Goal: Task Accomplishment & Management: Complete application form

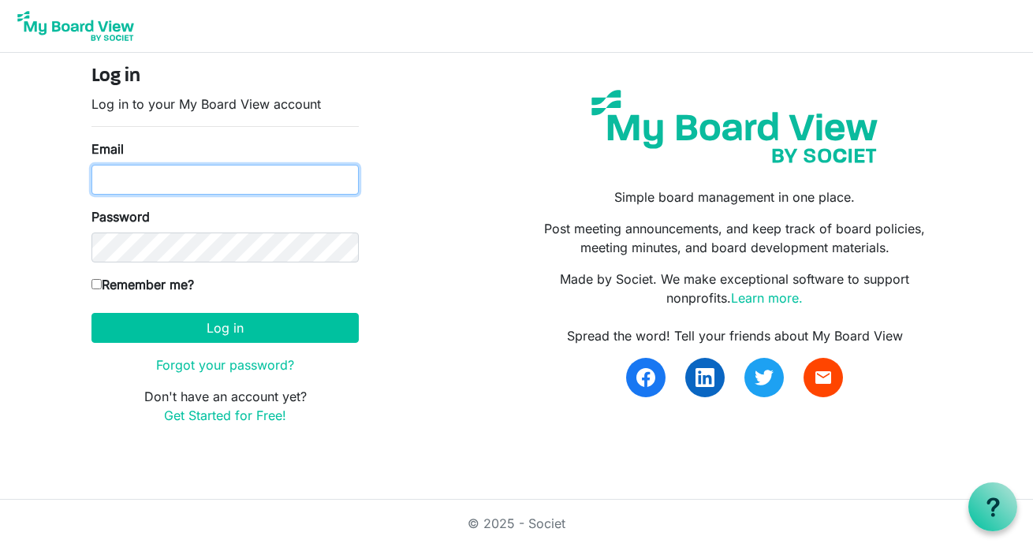
click at [232, 167] on input "Email" at bounding box center [224, 180] width 267 height 30
click at [231, 423] on link "Get Started for Free!" at bounding box center [225, 416] width 122 height 16
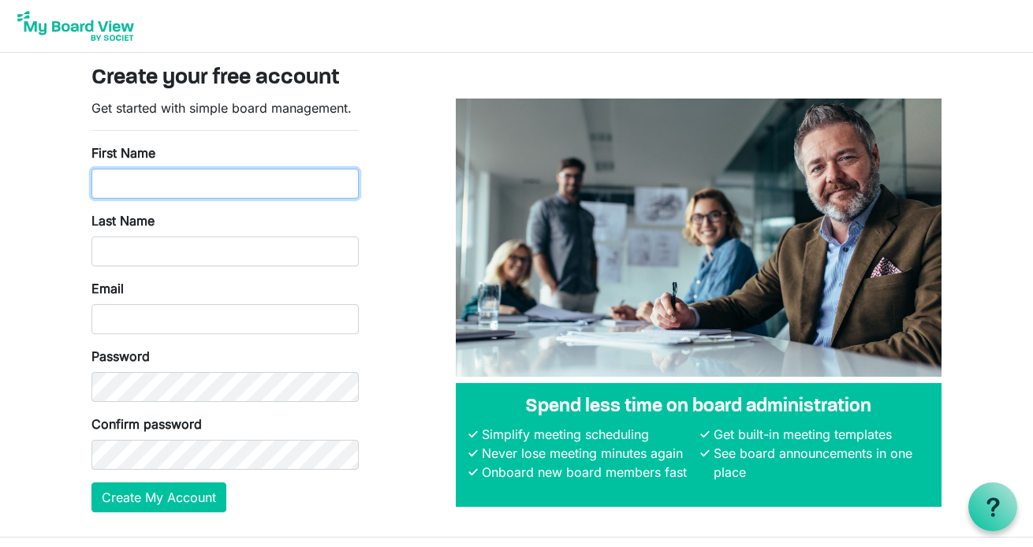
click at [274, 183] on input "First Name" at bounding box center [224, 184] width 267 height 30
type input "Erica"
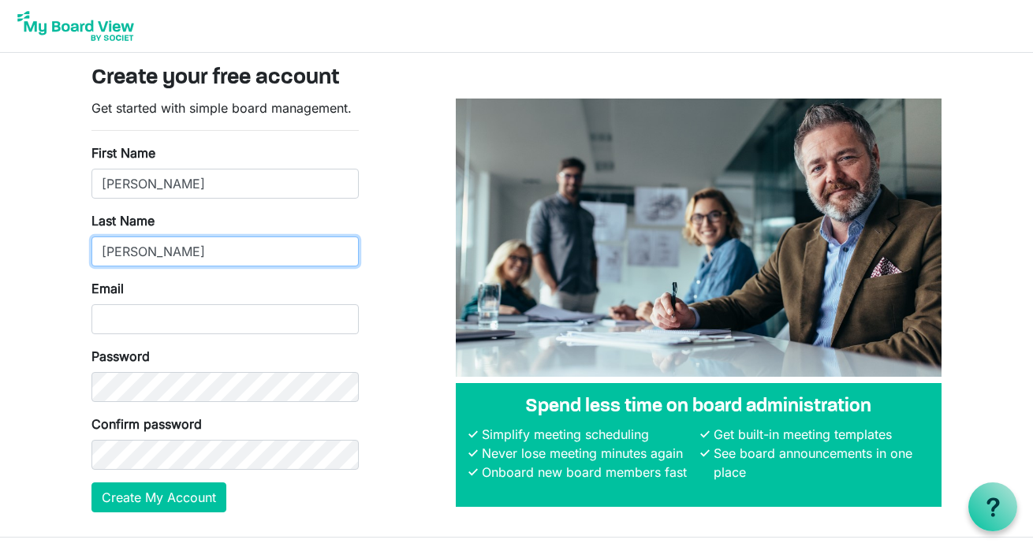
type input "Wilson"
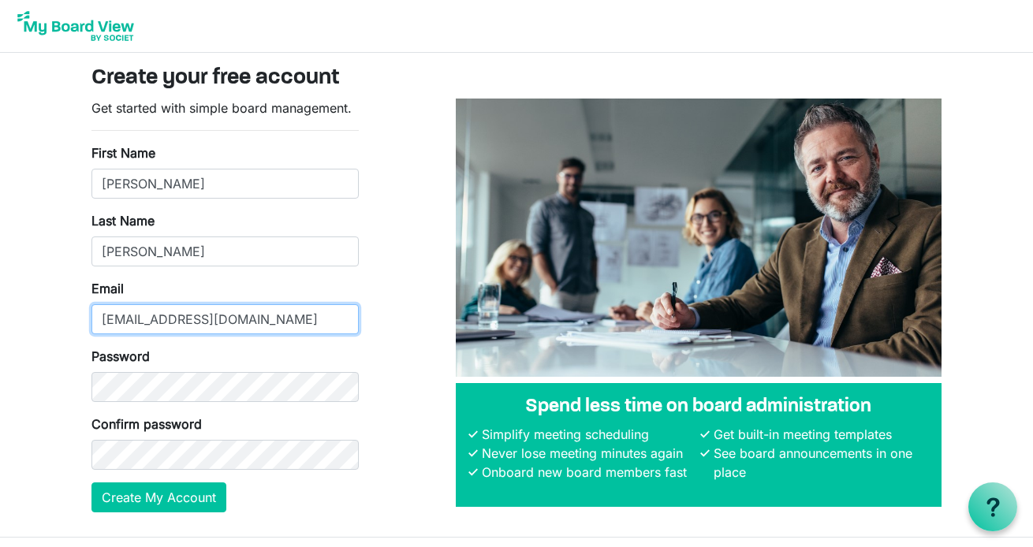
type input "[EMAIL_ADDRESS][DOMAIN_NAME]"
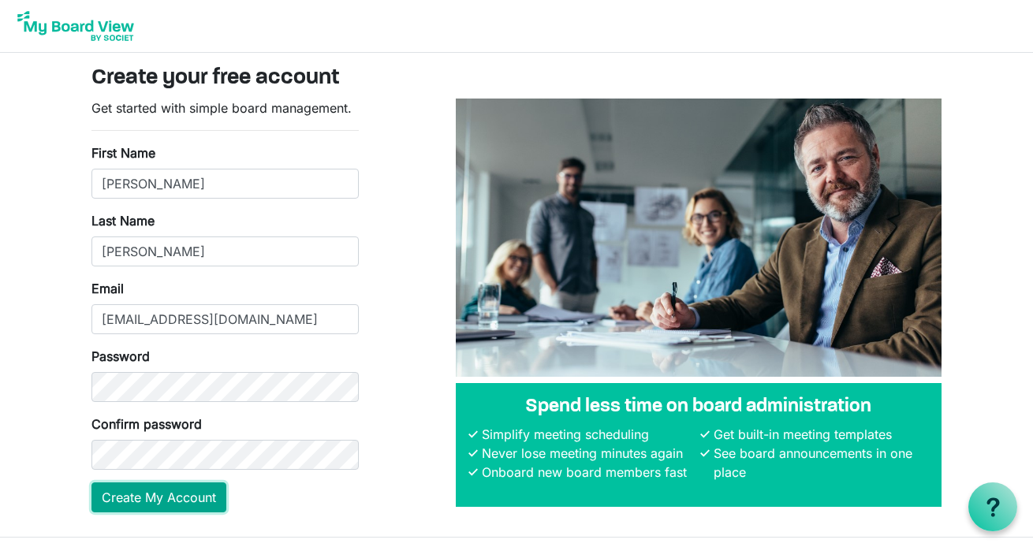
click at [140, 498] on button "Create My Account" at bounding box center [158, 498] width 135 height 30
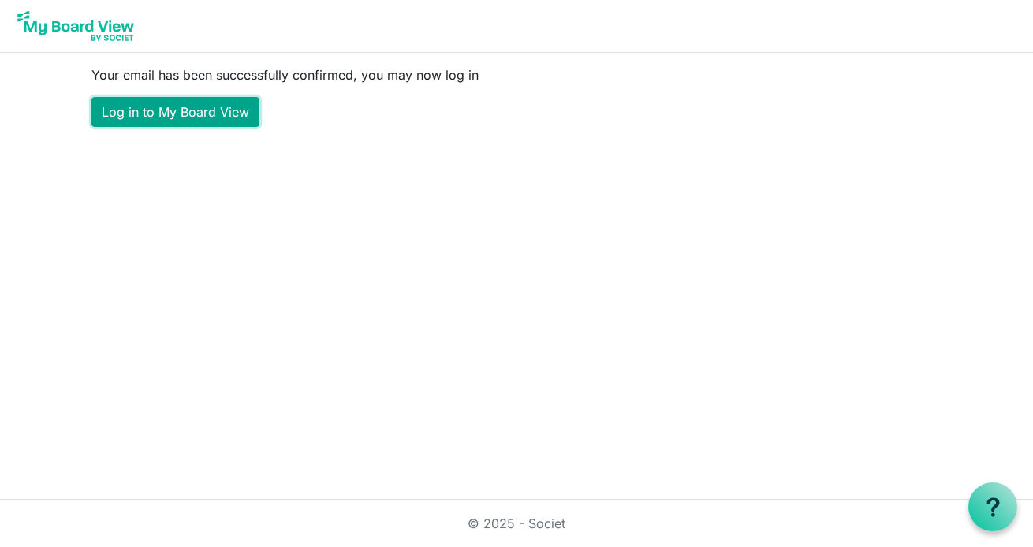
click at [220, 111] on link "Log in to My Board View" at bounding box center [175, 112] width 168 height 30
click at [210, 112] on link "Log in to My Board View" at bounding box center [175, 112] width 168 height 30
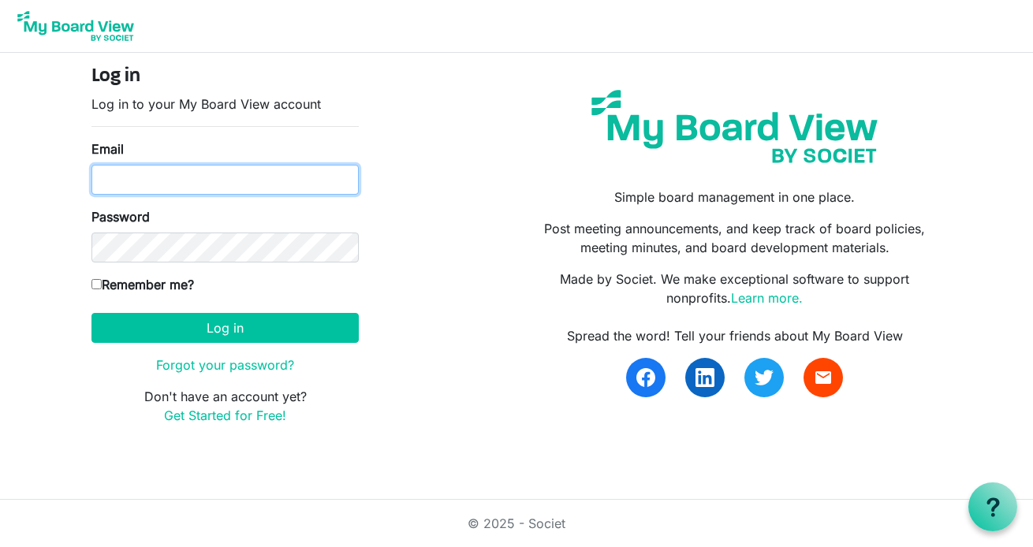
click at [216, 186] on input "Email" at bounding box center [224, 180] width 267 height 30
type input "[EMAIL_ADDRESS][DOMAIN_NAME]"
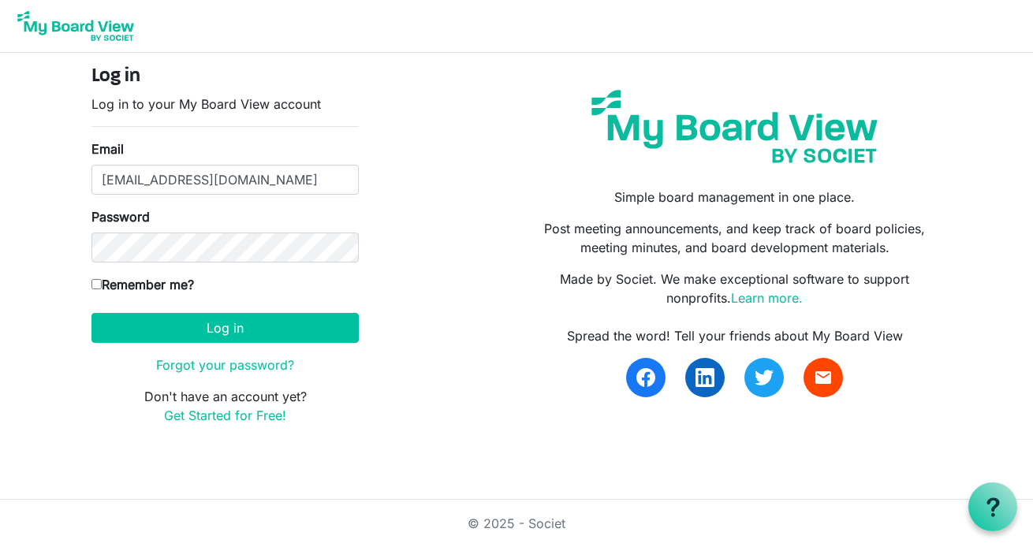
click at [121, 276] on label "Remember me?" at bounding box center [142, 284] width 103 height 19
click at [102, 279] on input "Remember me?" at bounding box center [96, 284] width 10 height 10
checkbox input "true"
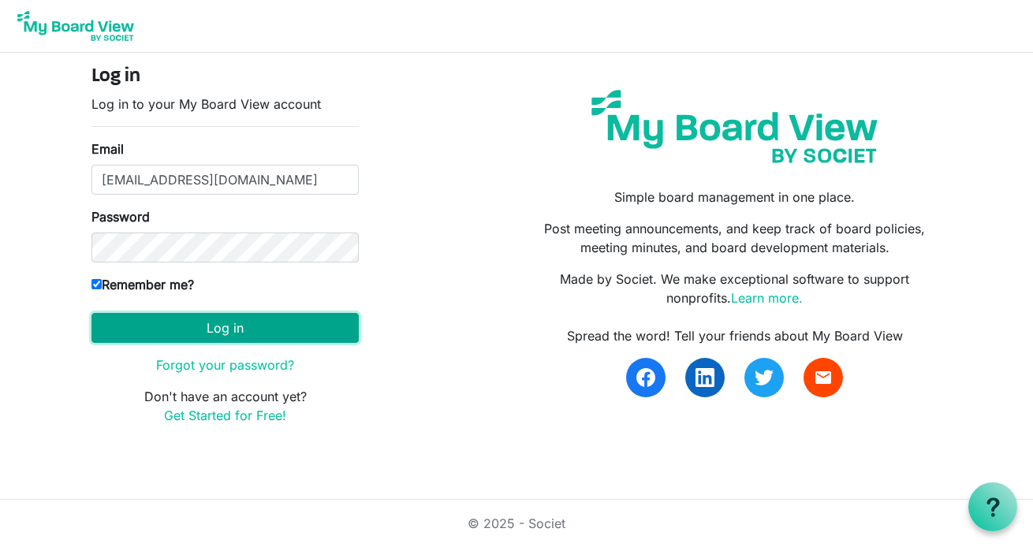
click at [216, 334] on button "Log in" at bounding box center [224, 328] width 267 height 30
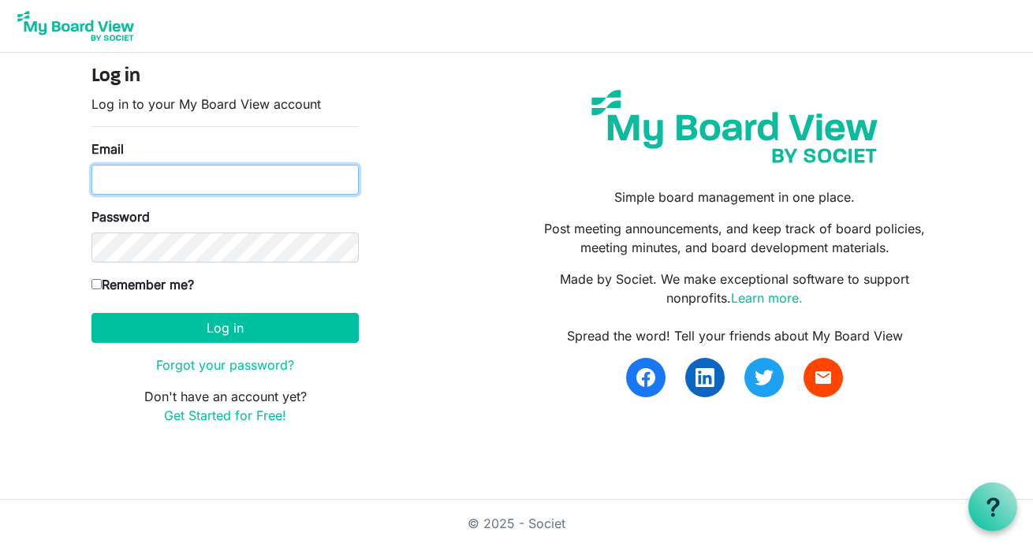
click at [249, 187] on input "Email" at bounding box center [224, 180] width 267 height 30
type input "[EMAIL_ADDRESS][DOMAIN_NAME]"
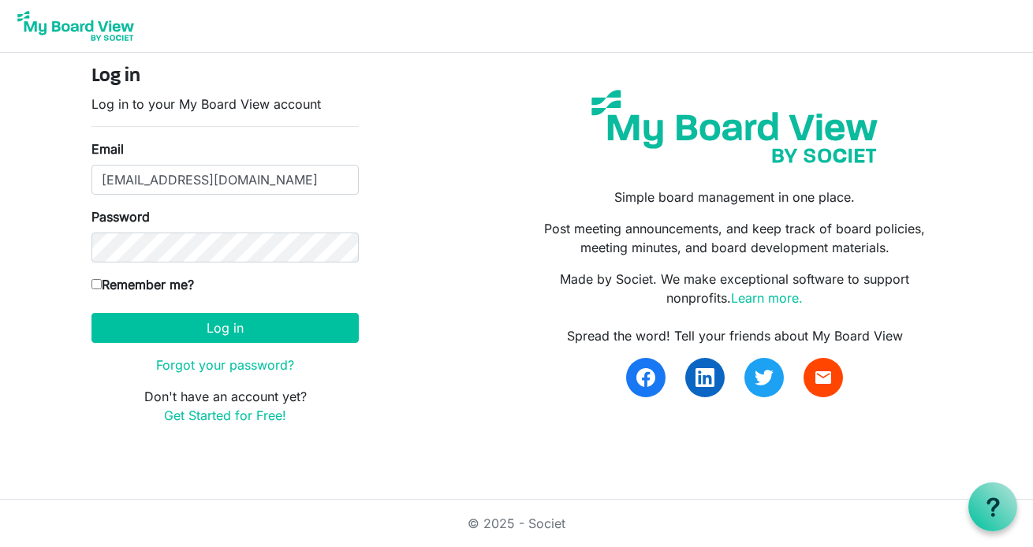
click at [91, 313] on button "Log in" at bounding box center [224, 328] width 267 height 30
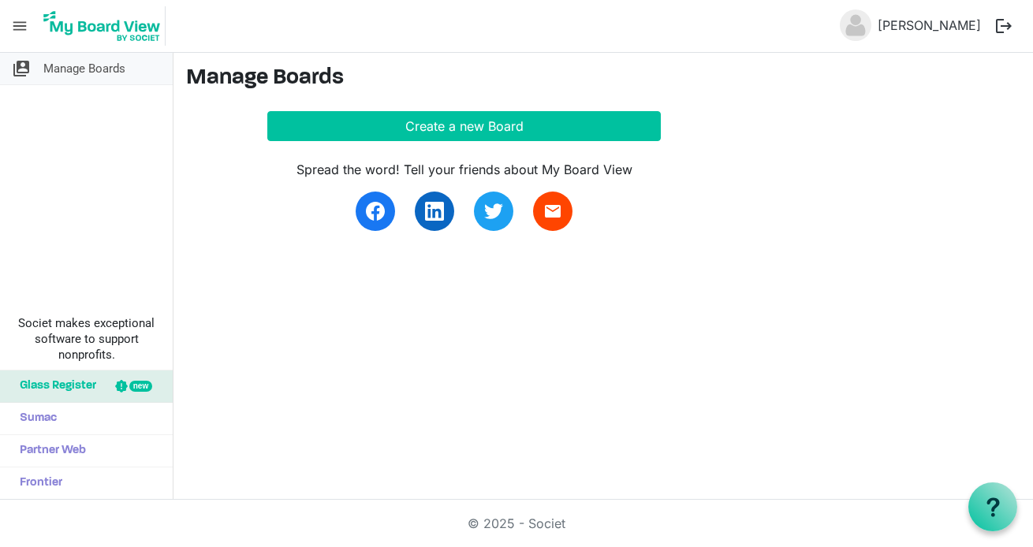
click at [93, 74] on span "Manage Boards" at bounding box center [84, 69] width 82 height 32
click at [20, 29] on span "menu" at bounding box center [20, 26] width 30 height 30
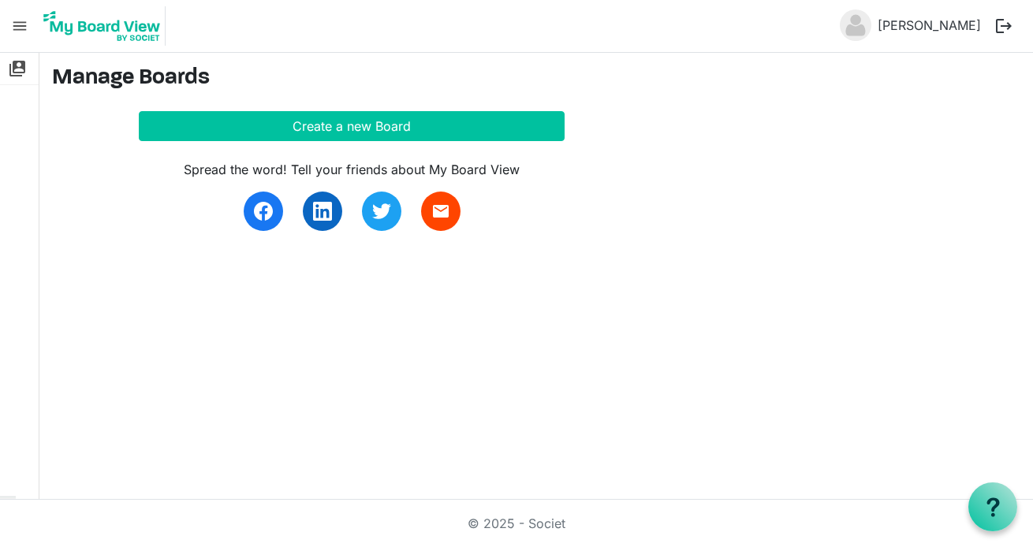
click at [20, 29] on span "menu" at bounding box center [20, 26] width 30 height 30
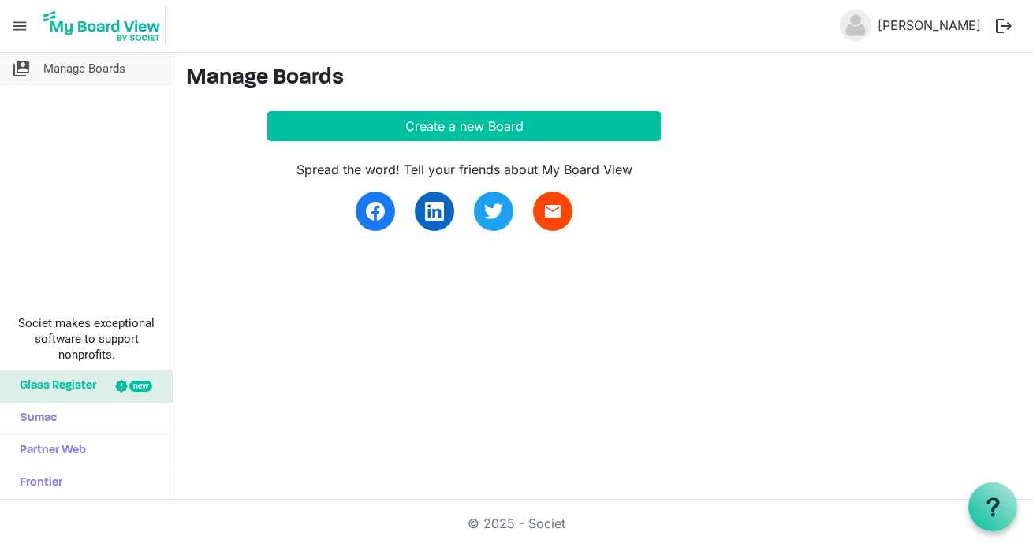
click at [22, 70] on span "switch_account" at bounding box center [21, 69] width 19 height 32
click at [872, 21] on img at bounding box center [856, 25] width 32 height 32
click at [926, 29] on link "[PERSON_NAME]" at bounding box center [930, 25] width 116 height 32
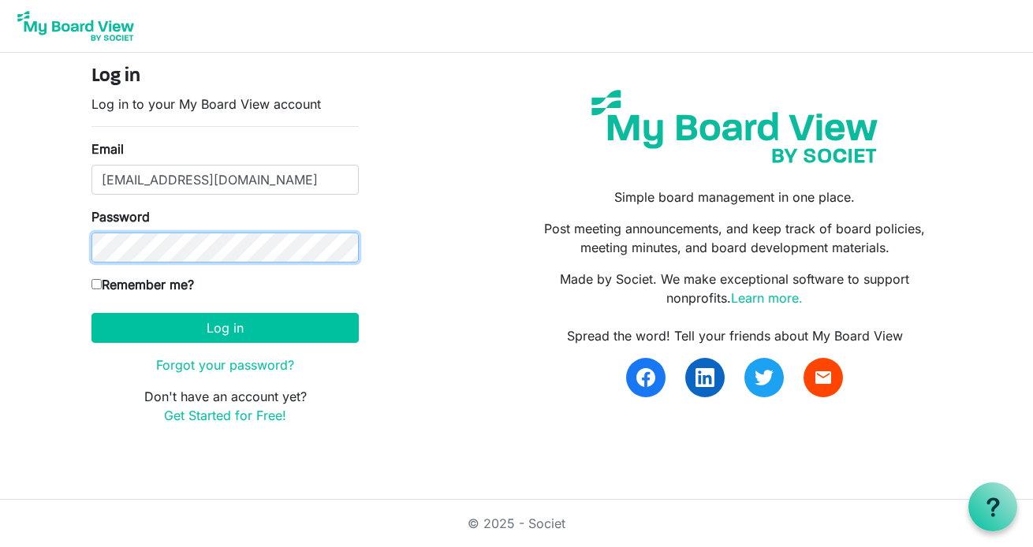
click at [91, 313] on button "Log in" at bounding box center [224, 328] width 267 height 30
